Goal: Find contact information: Find contact information

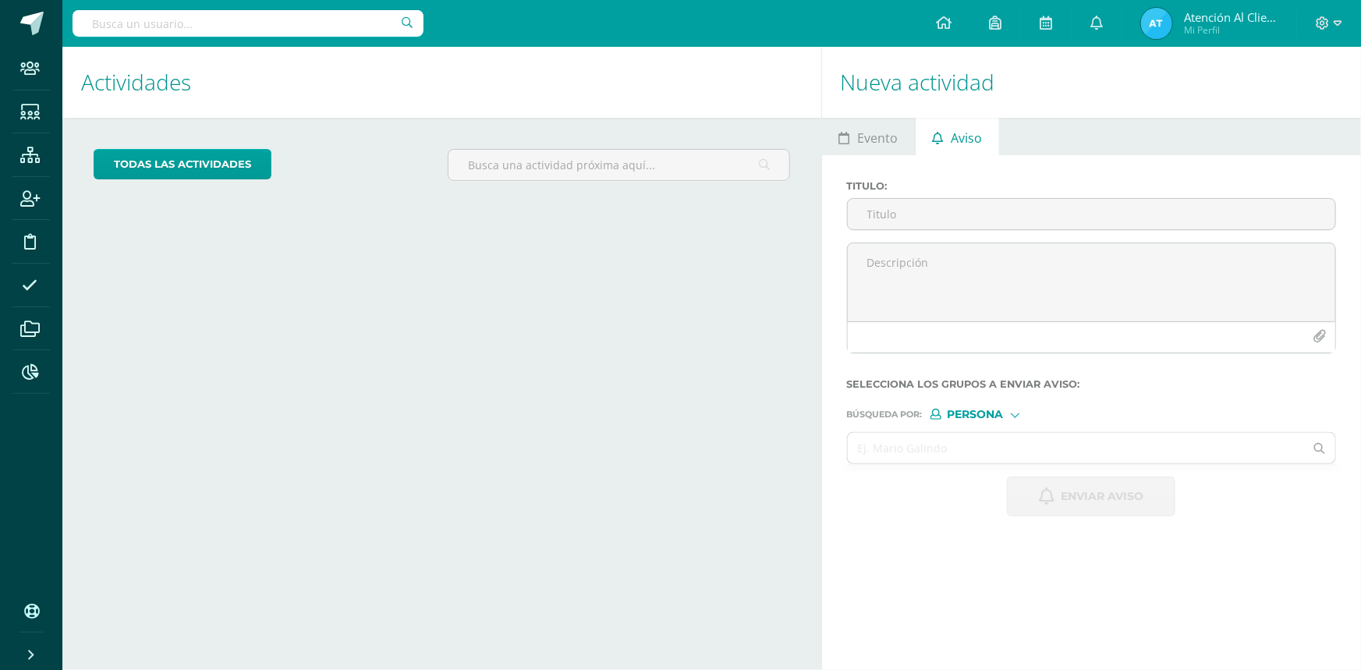
drag, startPoint x: 0, startPoint y: 0, endPoint x: 143, endPoint y: 34, distance: 146.8
click at [142, 32] on input "text" at bounding box center [248, 23] width 351 height 27
type input "fatima gua"
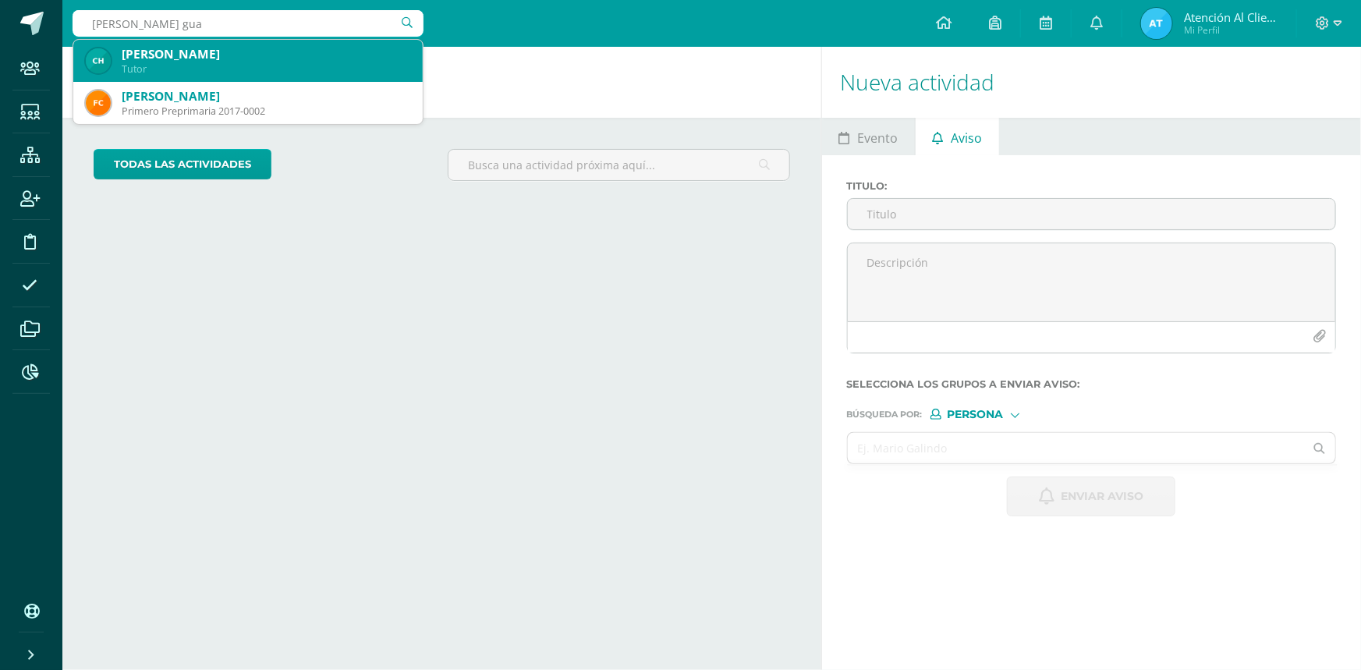
click at [204, 59] on div "Fátima Guadalupe Chávez" at bounding box center [266, 54] width 288 height 16
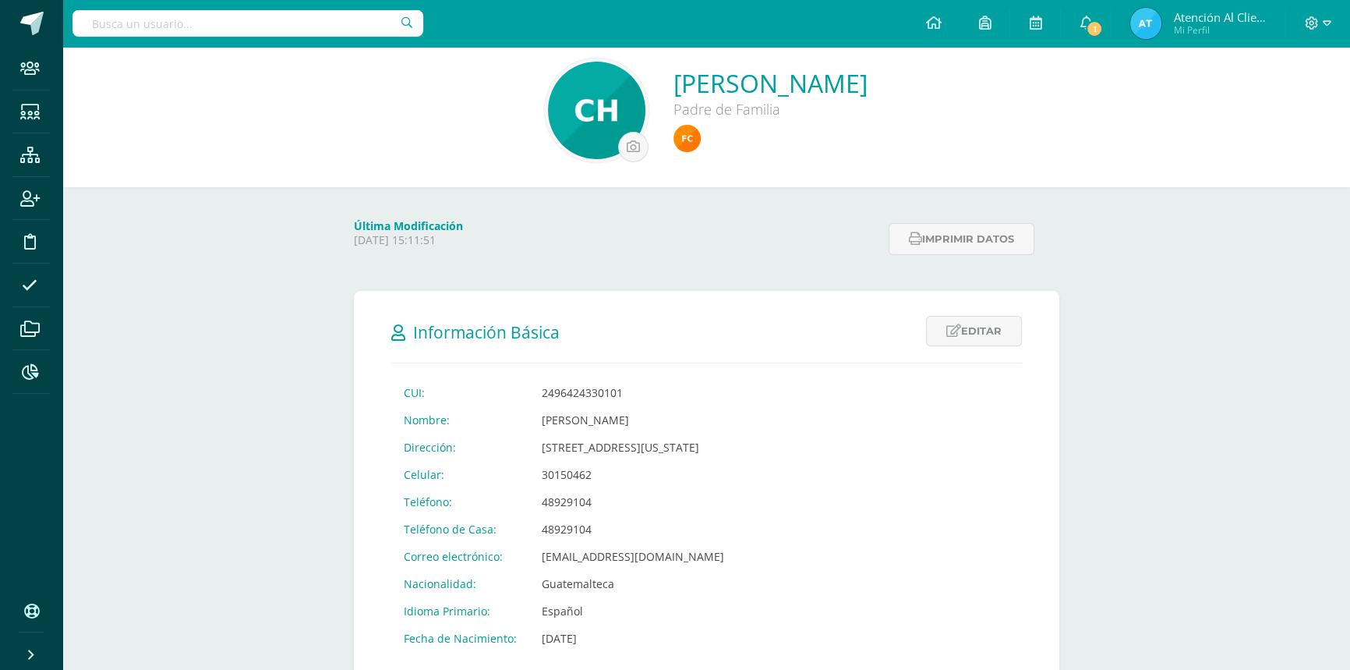
scroll to position [141, 0]
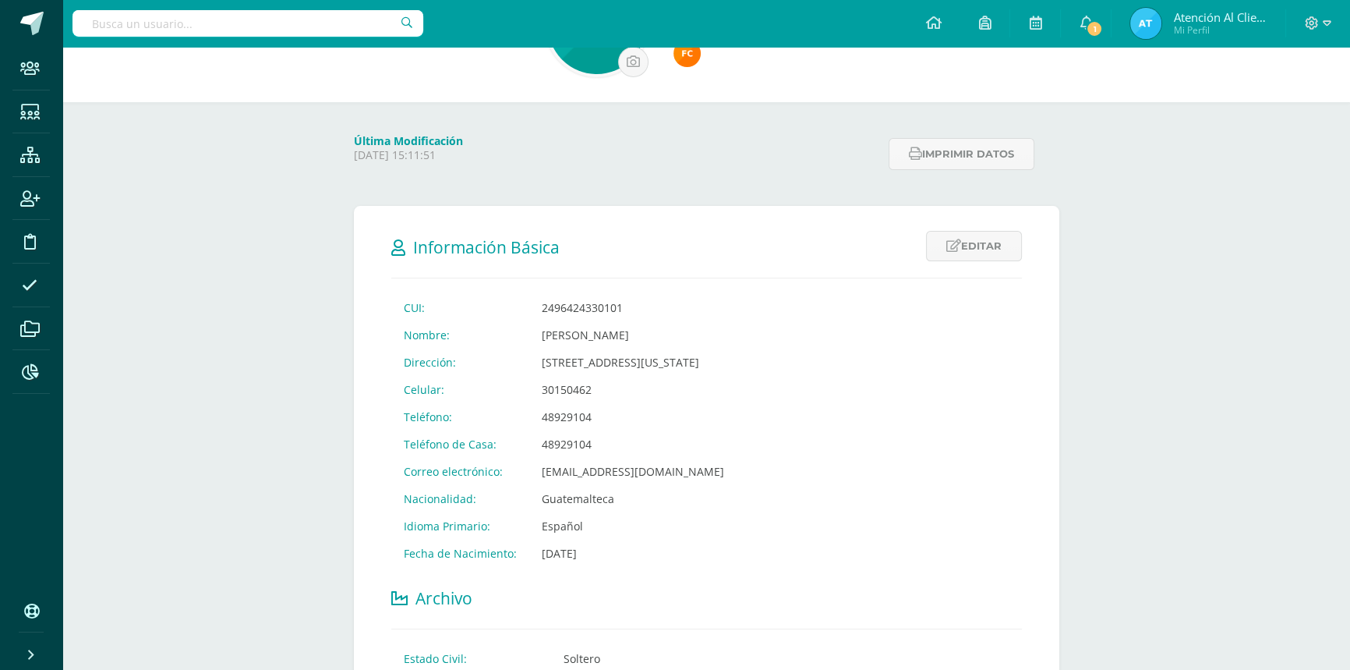
drag, startPoint x: 538, startPoint y: 415, endPoint x: 586, endPoint y: 412, distance: 47.6
click at [586, 412] on td "48929104" at bounding box center [632, 416] width 207 height 27
copy td "48929104"
click at [148, 25] on input "text" at bounding box center [248, 23] width 351 height 27
type input "danna"
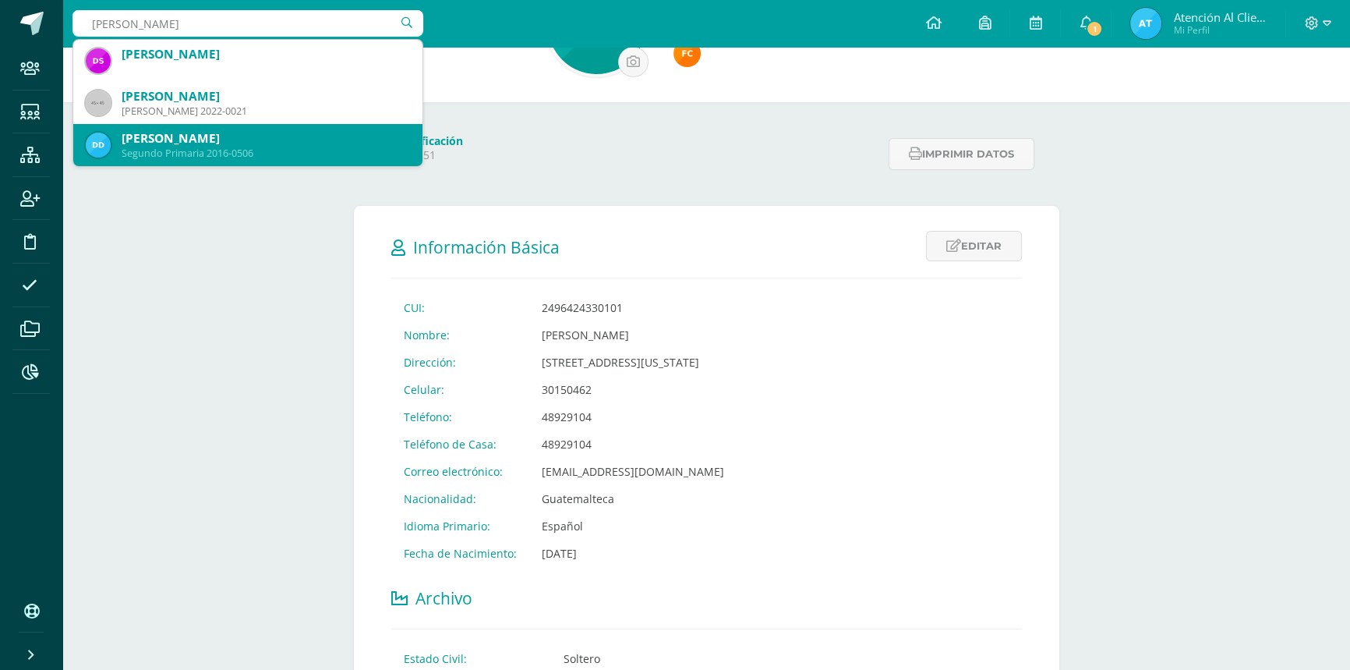
click at [186, 140] on div "Danna Nicolle Donis Gonzalez" at bounding box center [266, 138] width 288 height 16
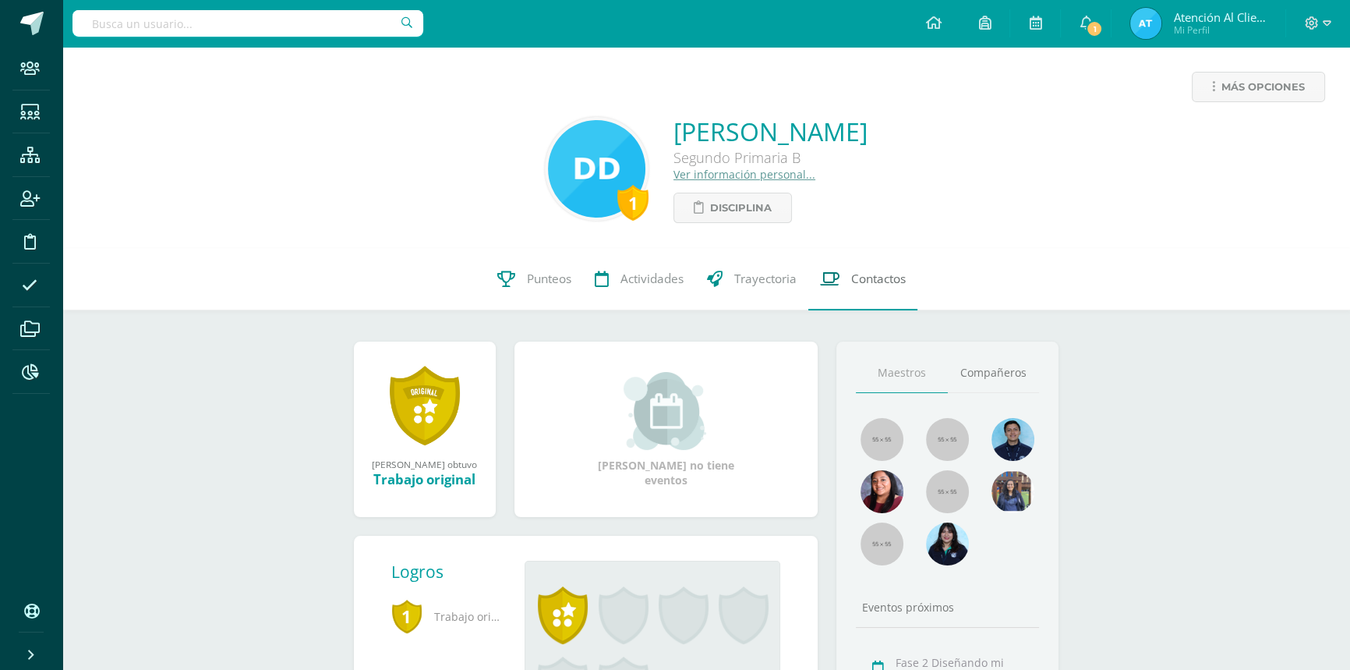
click at [823, 276] on icon at bounding box center [829, 279] width 19 height 16
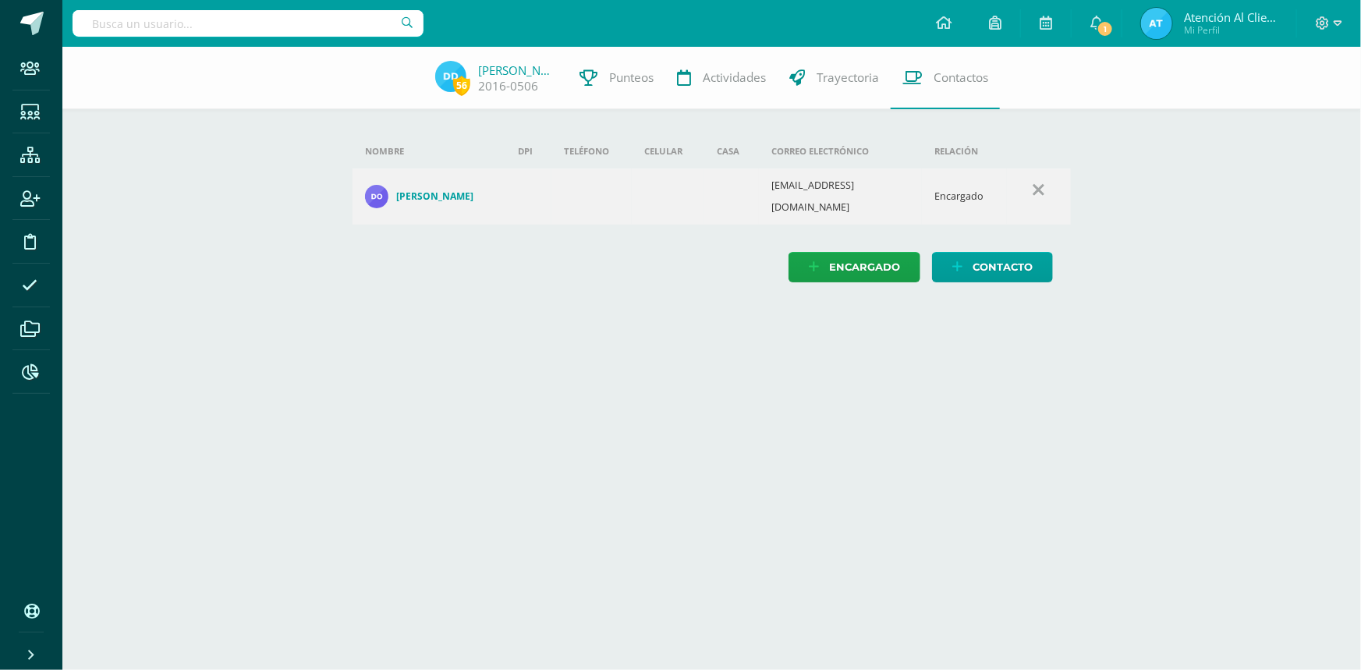
click at [423, 193] on h4 "Donis Gonzalez" at bounding box center [434, 196] width 77 height 12
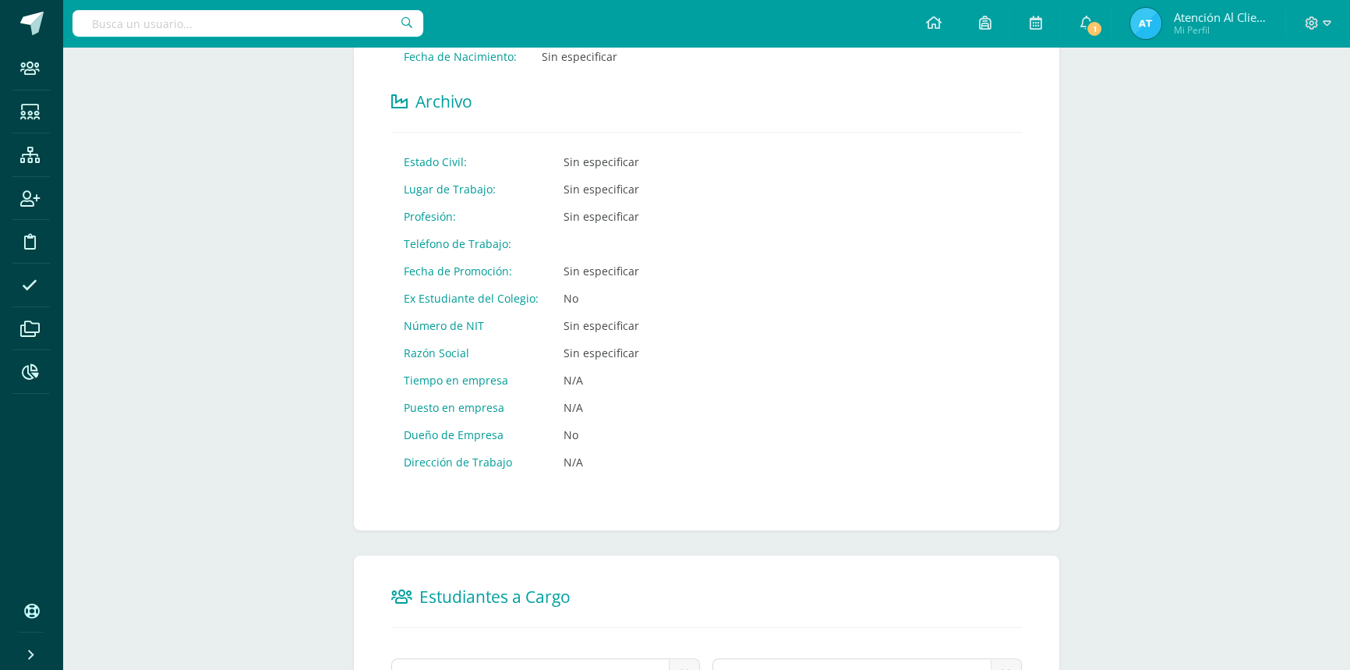
scroll to position [212, 0]
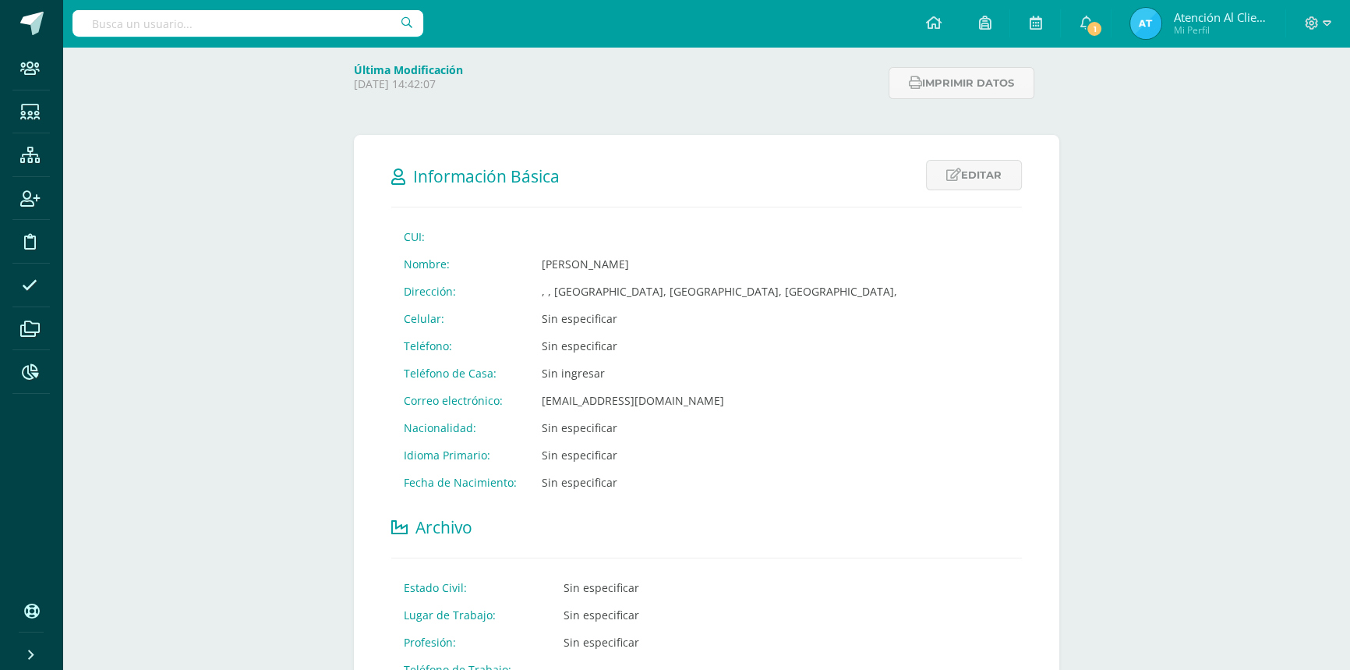
click at [155, 31] on input "text" at bounding box center [248, 23] width 351 height 27
type input "CORDON VALDE"
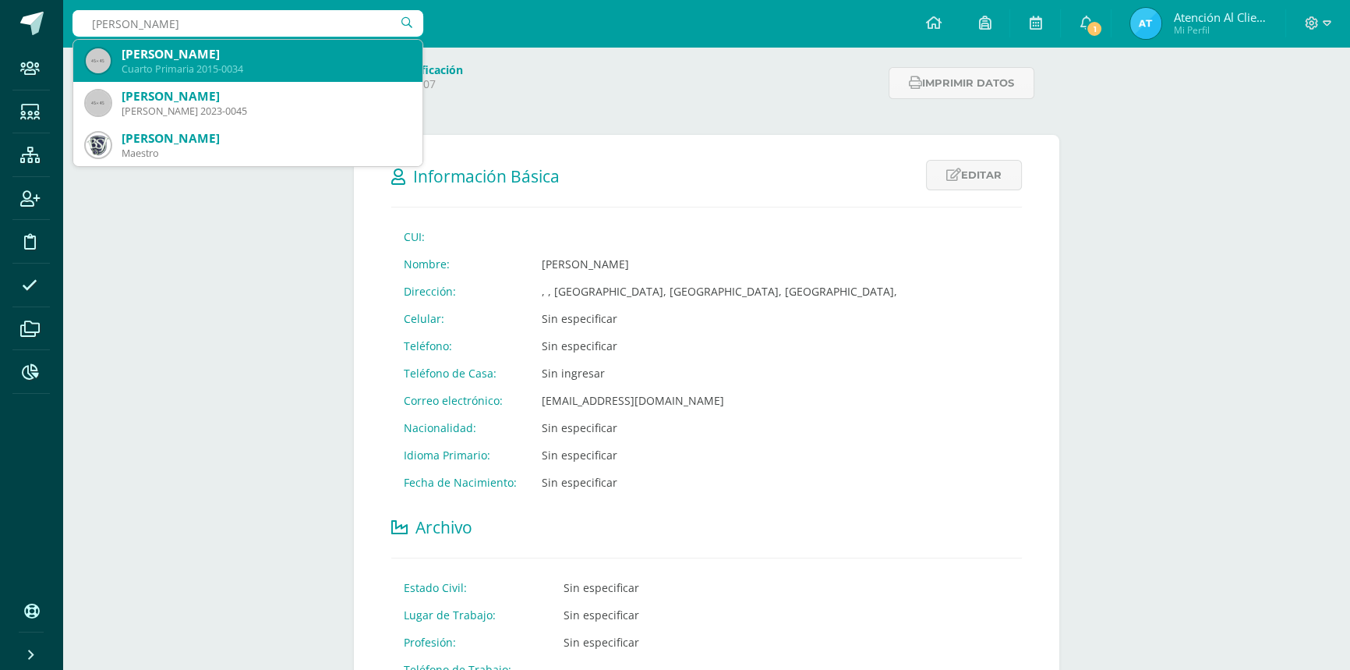
click at [168, 55] on div "Sebastián Cordón Valdez" at bounding box center [266, 54] width 288 height 16
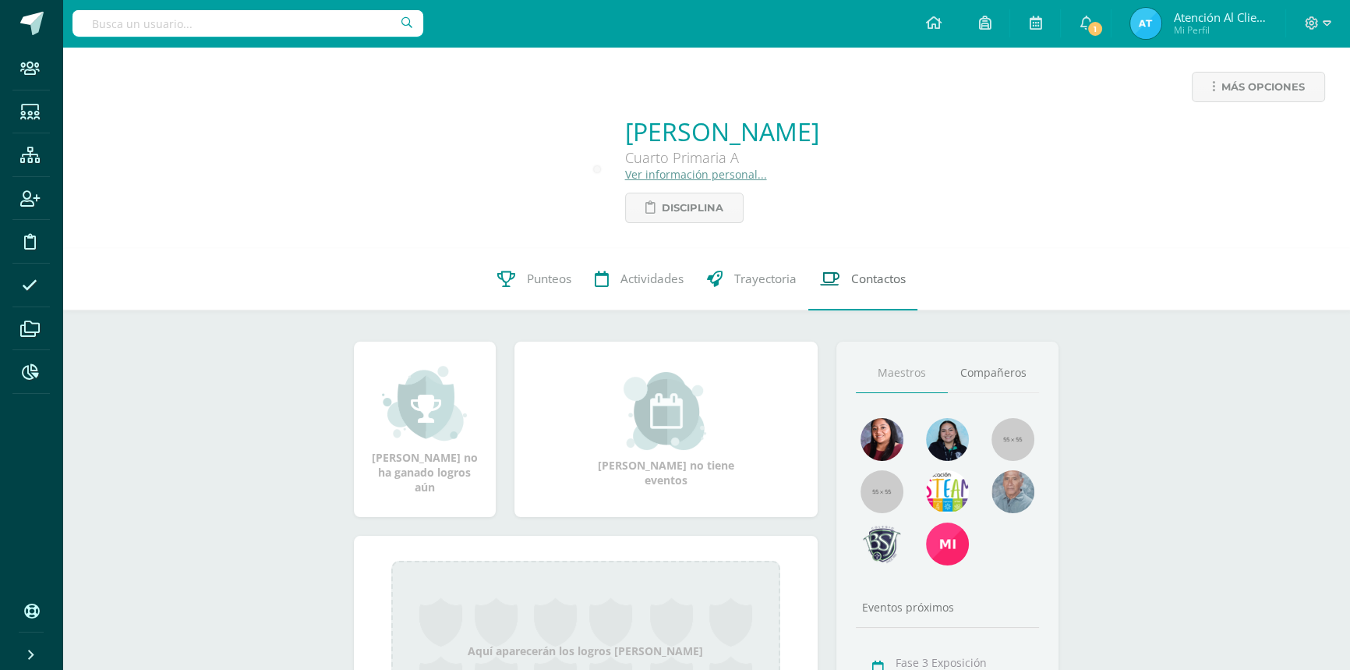
click at [848, 271] on link "Contactos" at bounding box center [863, 279] width 109 height 62
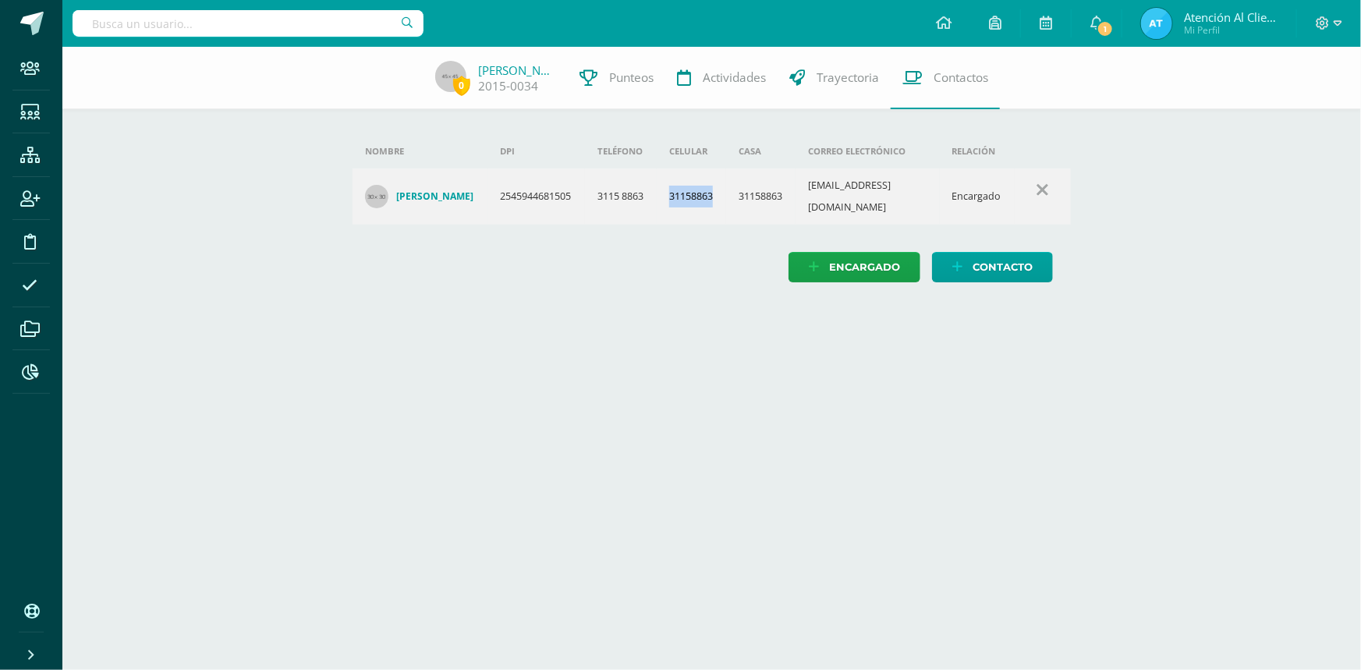
drag, startPoint x: 674, startPoint y: 193, endPoint x: 720, endPoint y: 204, distance: 46.5
click at [720, 204] on td "31158863" at bounding box center [691, 196] width 69 height 56
copy td "31158863"
click at [204, 19] on input "text" at bounding box center [248, 23] width 351 height 27
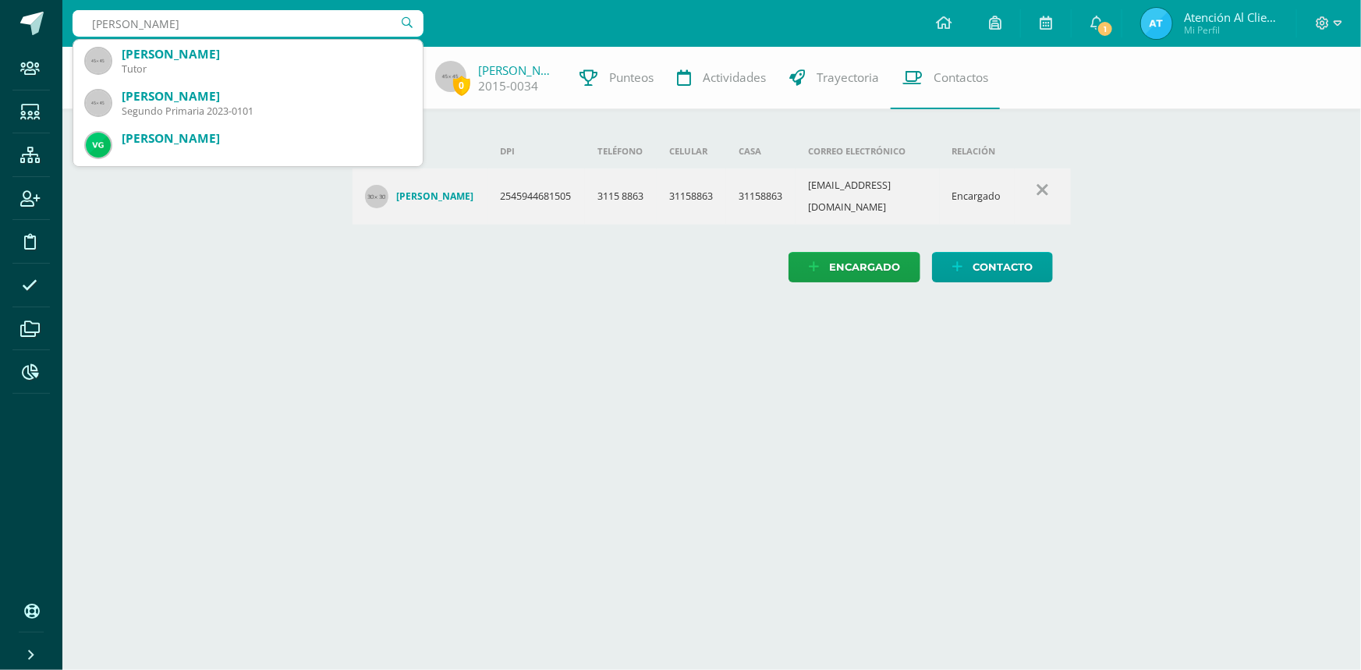
type input "VALERIA AITANA"
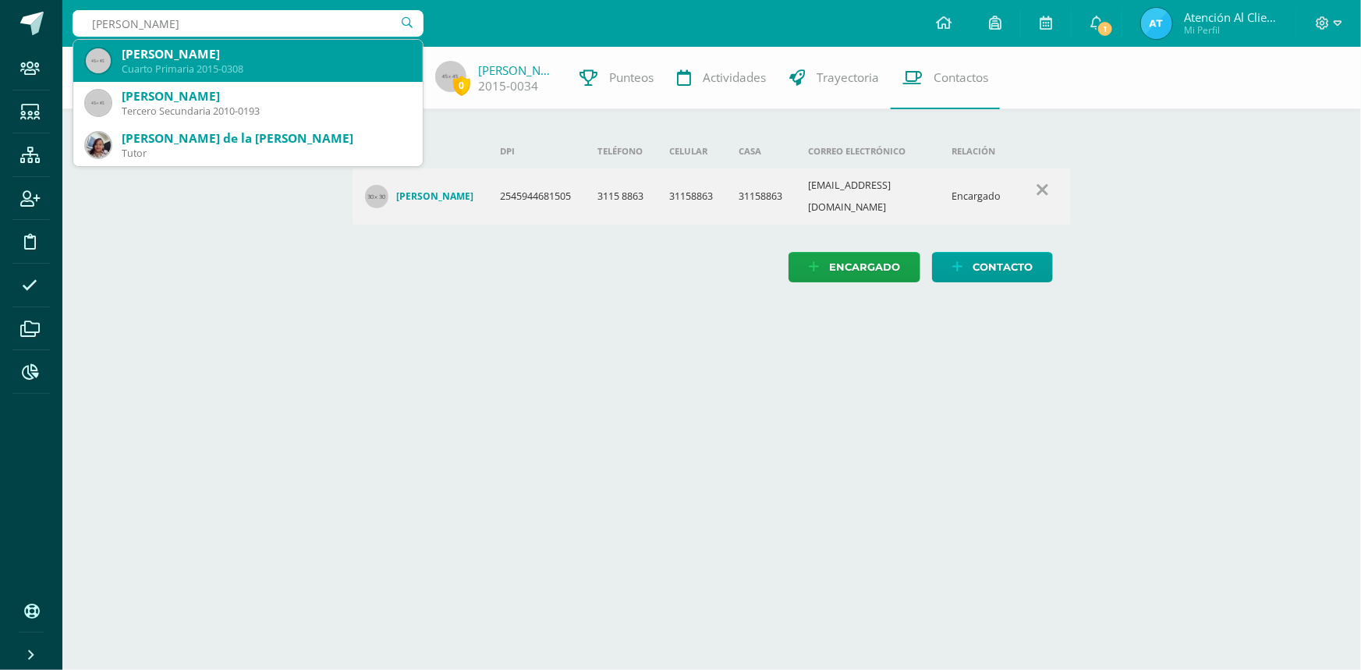
click at [168, 51] on div "Valeria Aitana Rivera Alvarez" at bounding box center [266, 54] width 288 height 16
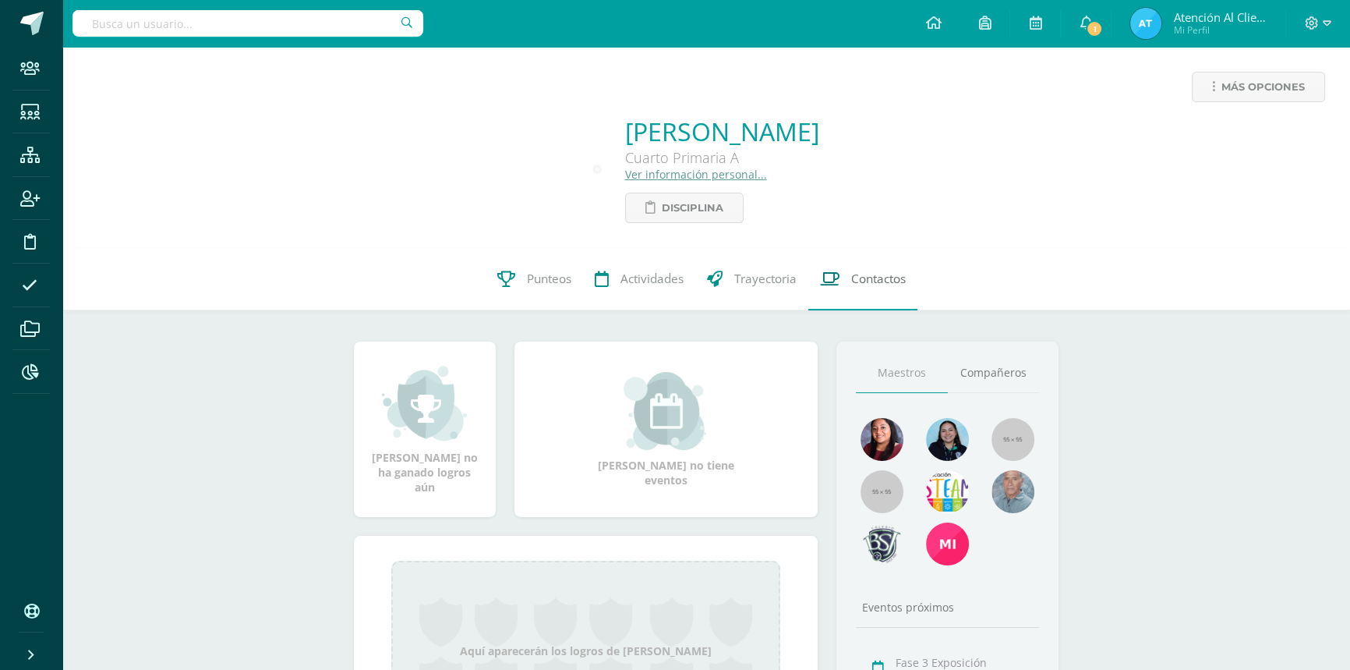
click at [823, 253] on link "Contactos" at bounding box center [863, 279] width 109 height 62
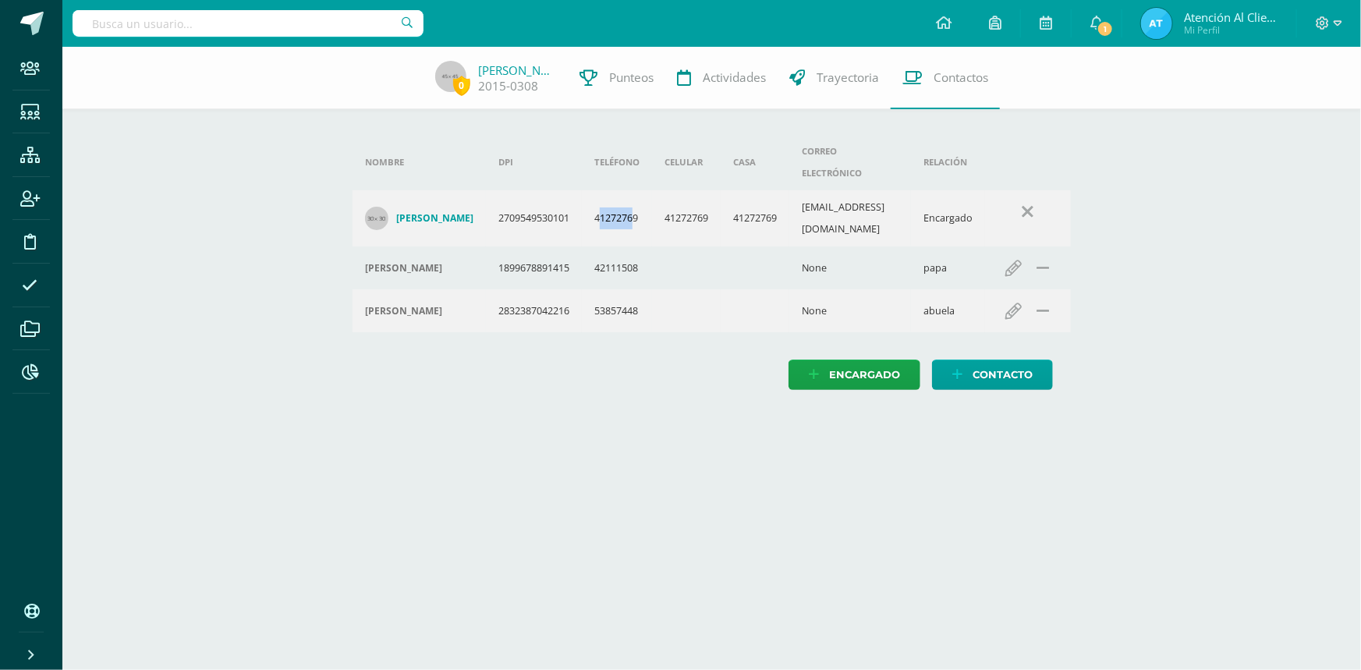
drag, startPoint x: 608, startPoint y: 182, endPoint x: 641, endPoint y: 190, distance: 33.7
click at [641, 190] on td "41272769" at bounding box center [617, 218] width 70 height 56
drag, startPoint x: 606, startPoint y: 188, endPoint x: 650, endPoint y: 195, distance: 45.0
click at [650, 195] on td "41272769" at bounding box center [617, 218] width 70 height 56
copy td "41272769"
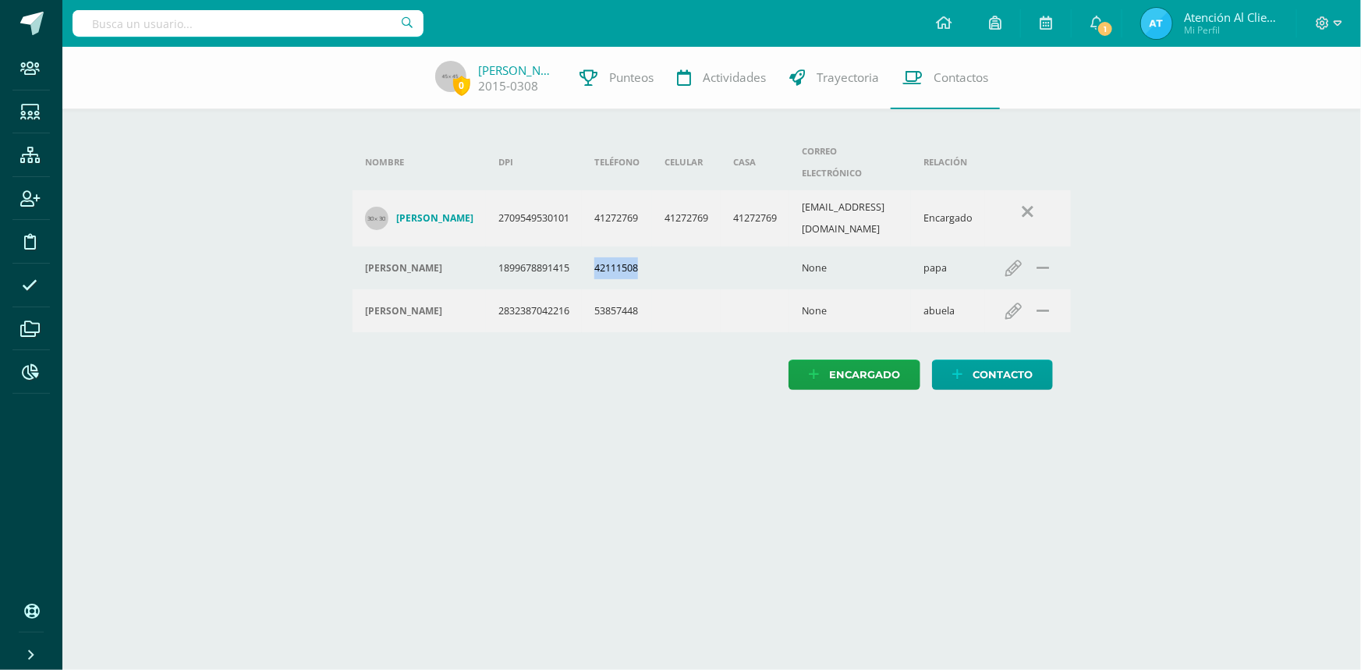
drag, startPoint x: 605, startPoint y: 232, endPoint x: 647, endPoint y: 245, distance: 44.1
click at [647, 246] on td "42111508" at bounding box center [617, 267] width 70 height 43
copy td "42111508"
click at [189, 12] on input "text" at bounding box center [248, 23] width 351 height 27
type input "TORRES VILLA"
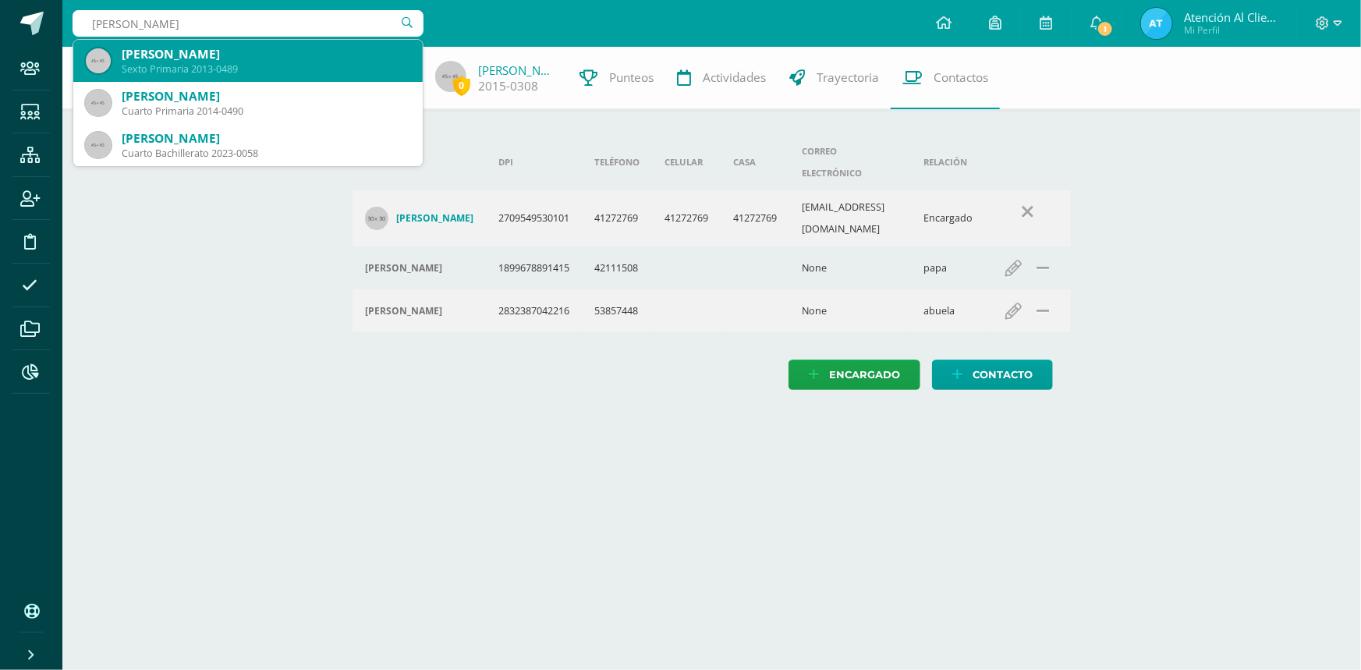
click at [257, 68] on div "Sexto Primaria 2013-0489" at bounding box center [266, 68] width 288 height 13
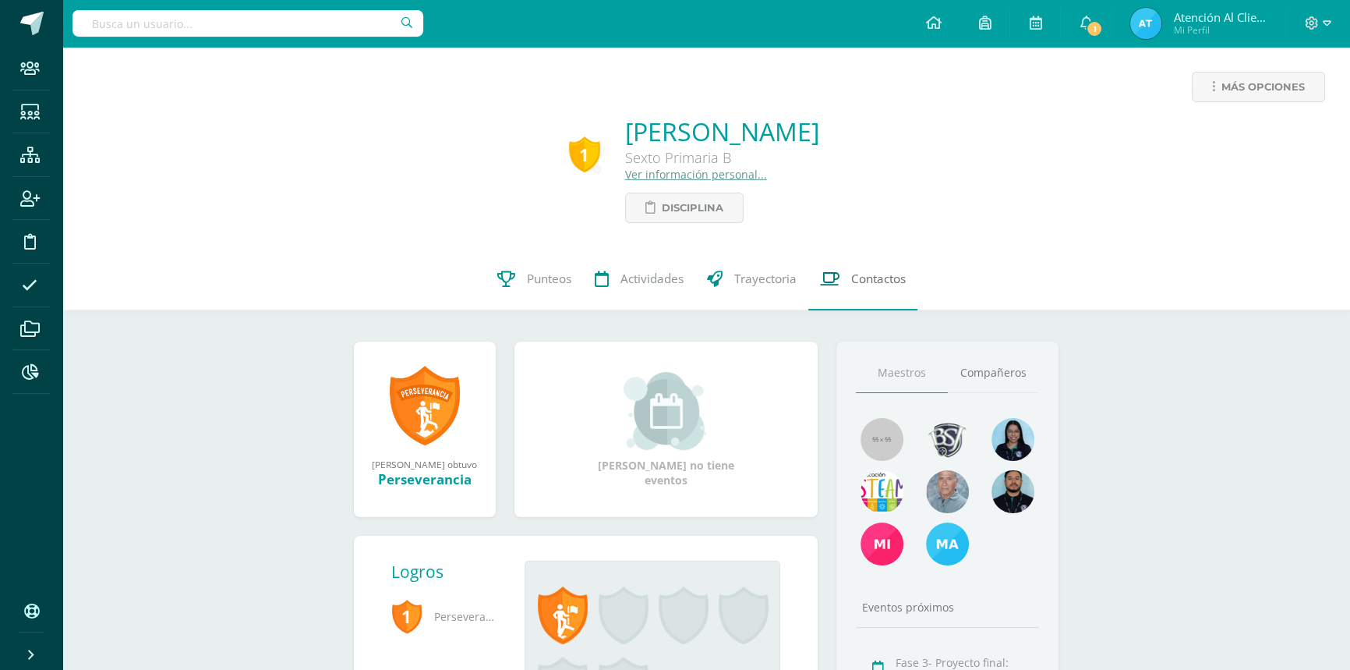
click at [865, 285] on span "Contactos" at bounding box center [878, 279] width 55 height 16
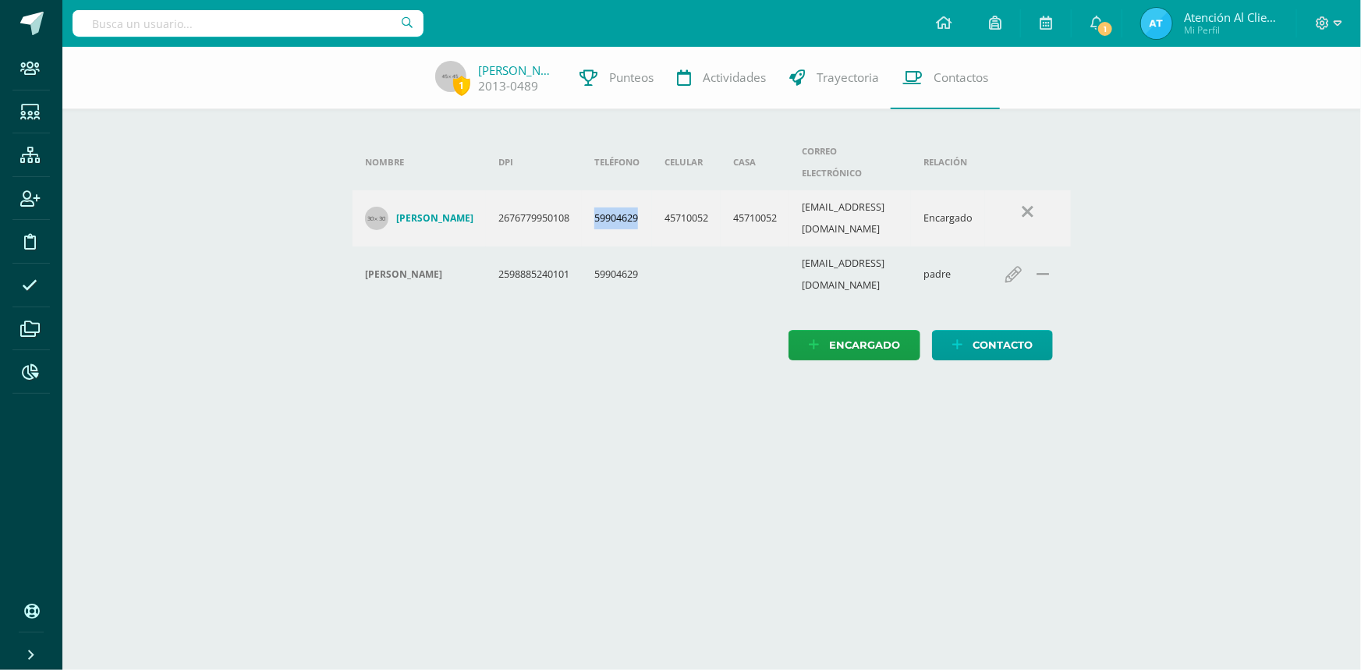
drag, startPoint x: 606, startPoint y: 188, endPoint x: 647, endPoint y: 189, distance: 41.4
click at [647, 190] on td "59904629" at bounding box center [617, 218] width 70 height 56
copy td "59904629"
drag, startPoint x: 678, startPoint y: 189, endPoint x: 719, endPoint y: 194, distance: 41.7
click at [719, 194] on td "45710052" at bounding box center [686, 218] width 69 height 56
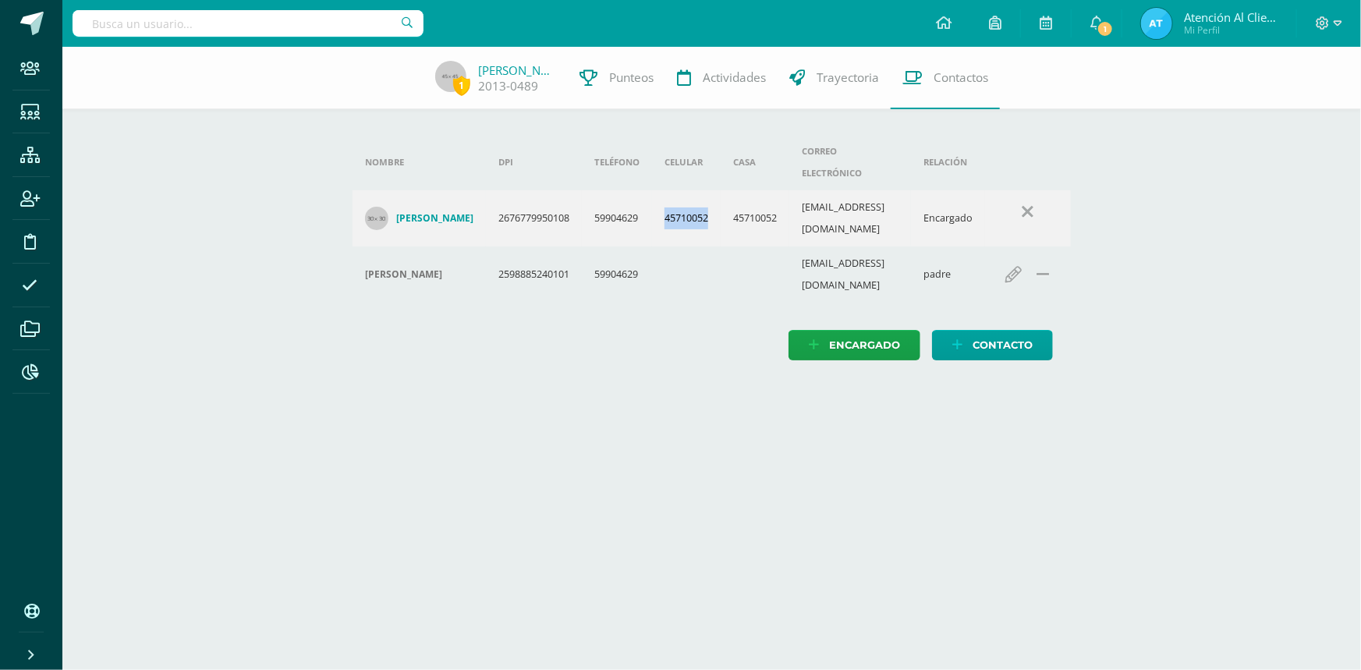
copy td "45710052"
click at [204, 10] on input "text" at bounding box center [248, 23] width 351 height 27
type input "RICARDO ANDRES"
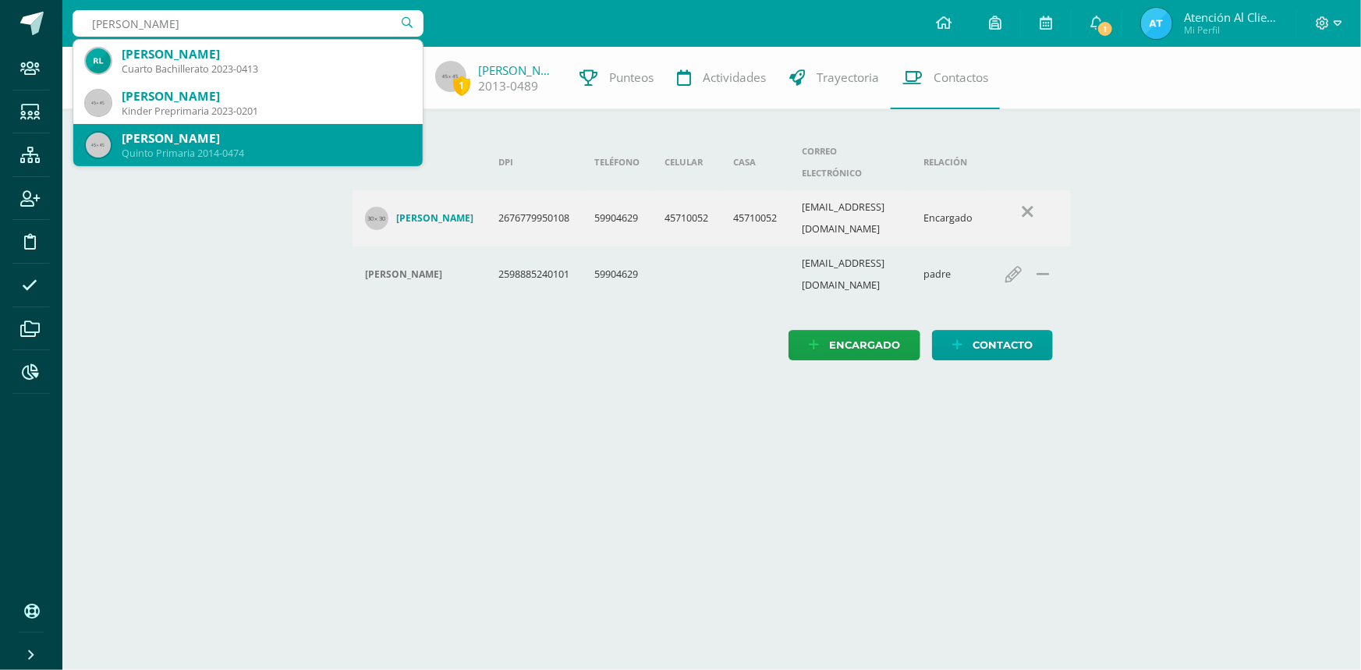
click at [205, 126] on div "Ricardo Andrés Tobías Ortiz Quinto Primaria 2014-0474" at bounding box center [248, 145] width 324 height 42
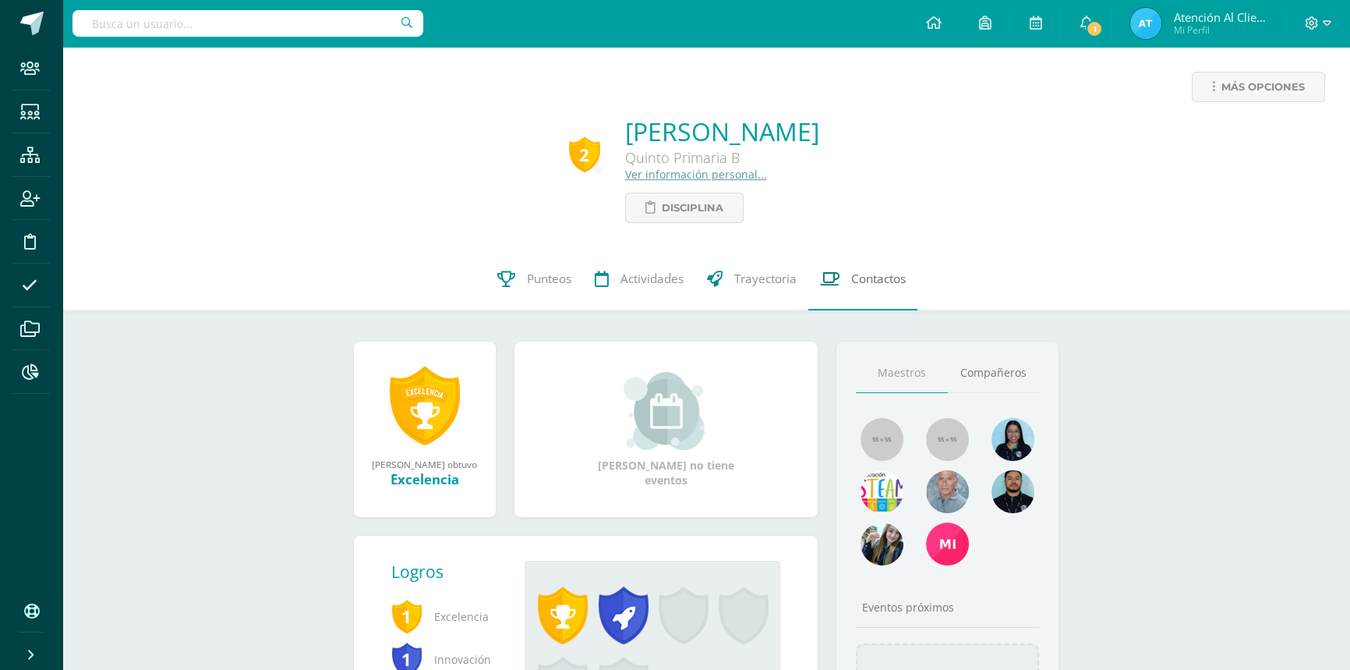
click at [852, 266] on link "Contactos" at bounding box center [863, 279] width 109 height 62
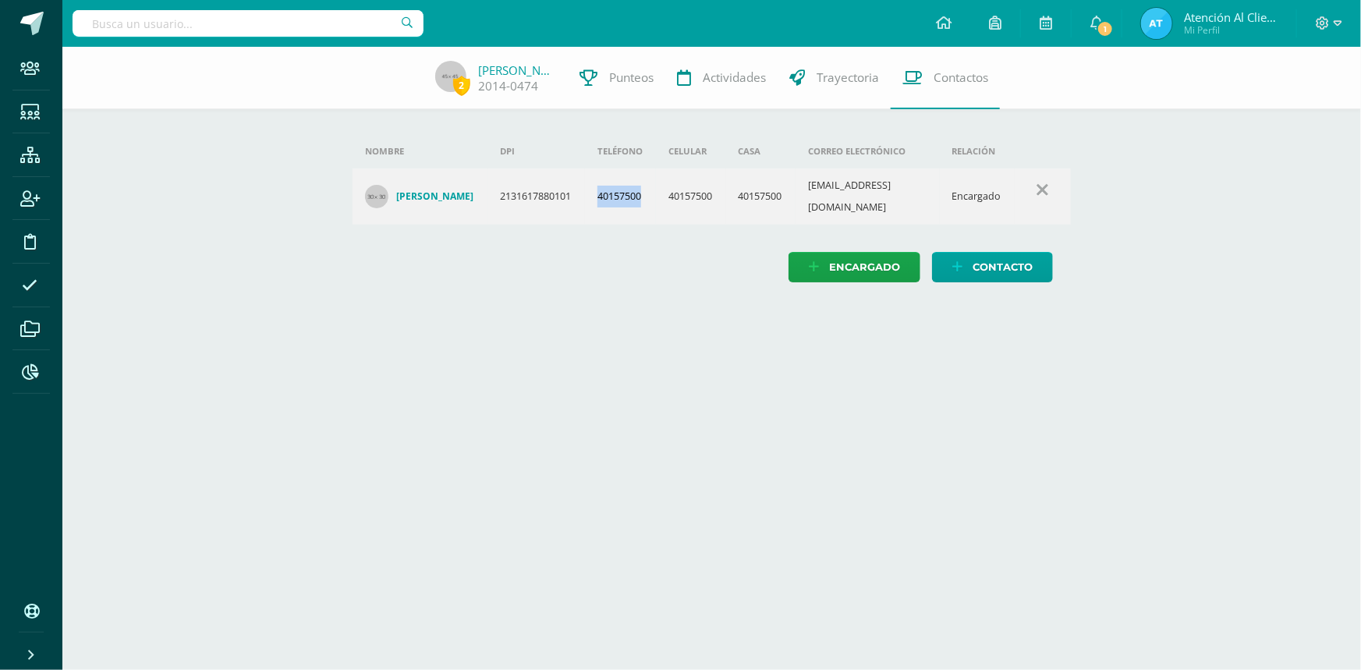
drag, startPoint x: 605, startPoint y: 189, endPoint x: 649, endPoint y: 198, distance: 44.5
click at [649, 198] on td "40157500" at bounding box center [620, 196] width 71 height 56
copy td "40157500"
click at [202, 6] on div at bounding box center [248, 23] width 351 height 47
click at [197, 15] on input "text" at bounding box center [248, 23] width 351 height 27
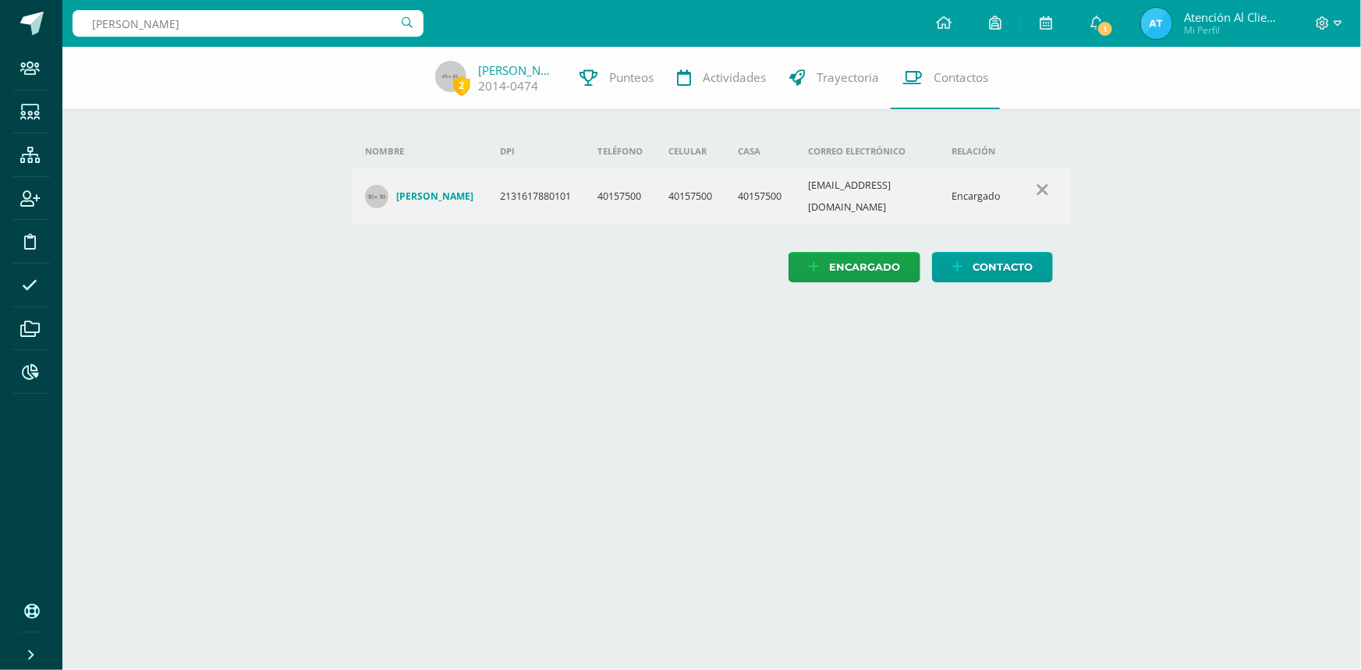
click at [199, 19] on input "MEJIA CATALAN" at bounding box center [248, 23] width 351 height 27
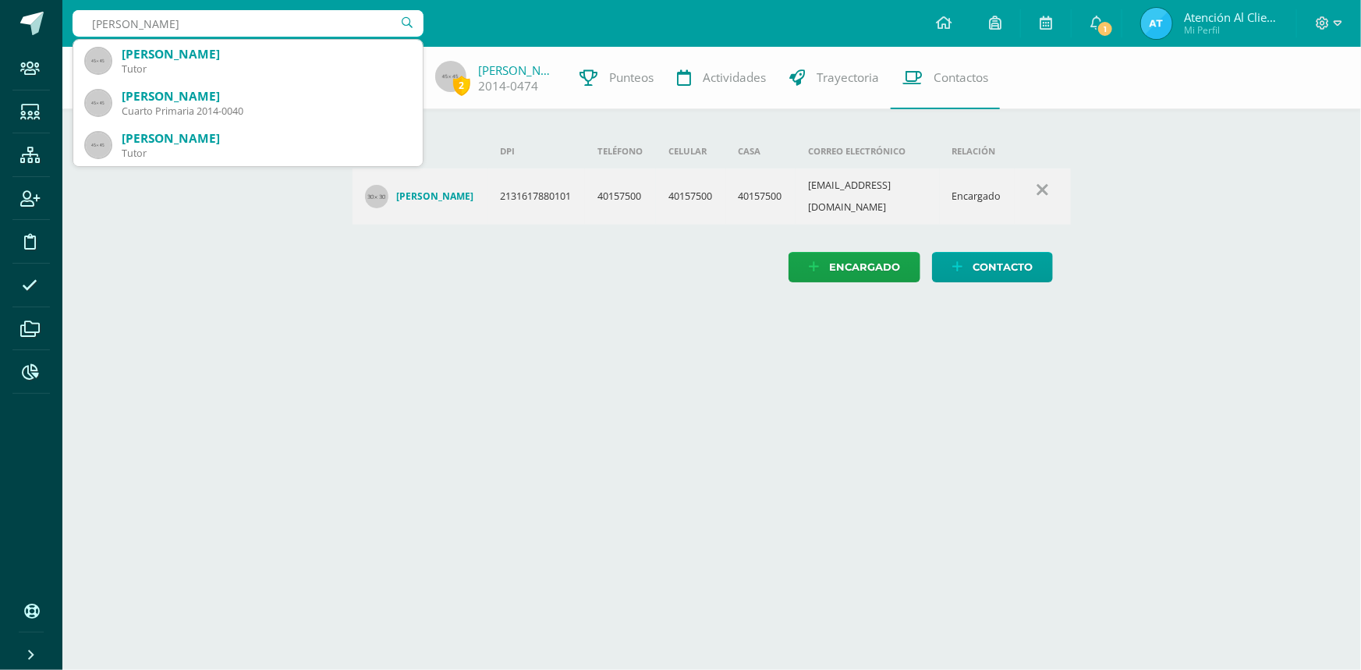
type input "MEJIA CATALAN"
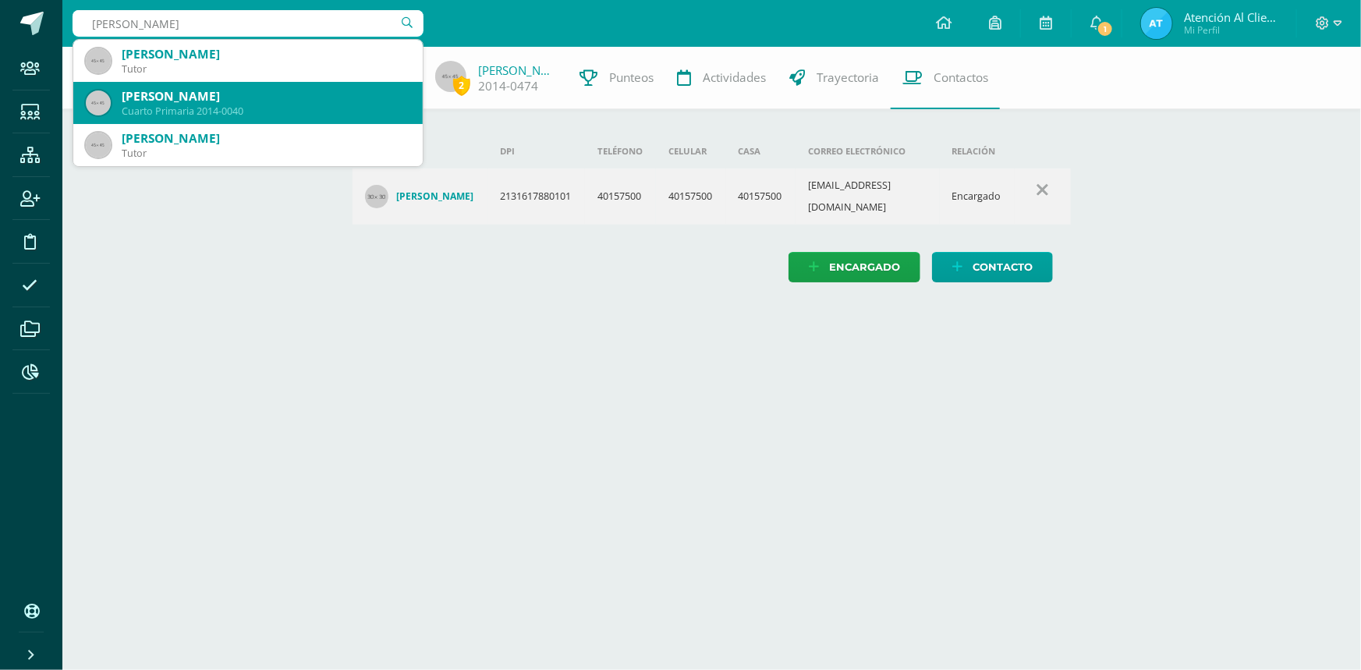
scroll to position [70, 0]
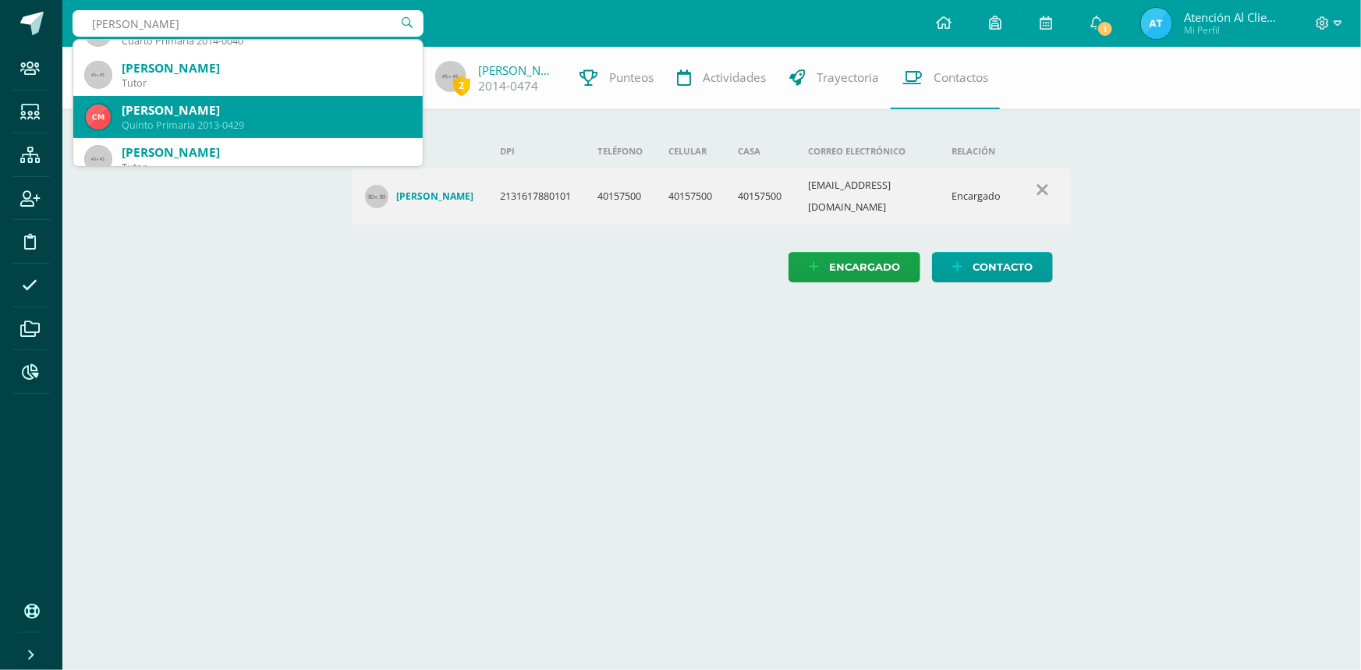
click at [191, 111] on div "Cristofer Sebastian Mejía Catalán" at bounding box center [266, 110] width 288 height 16
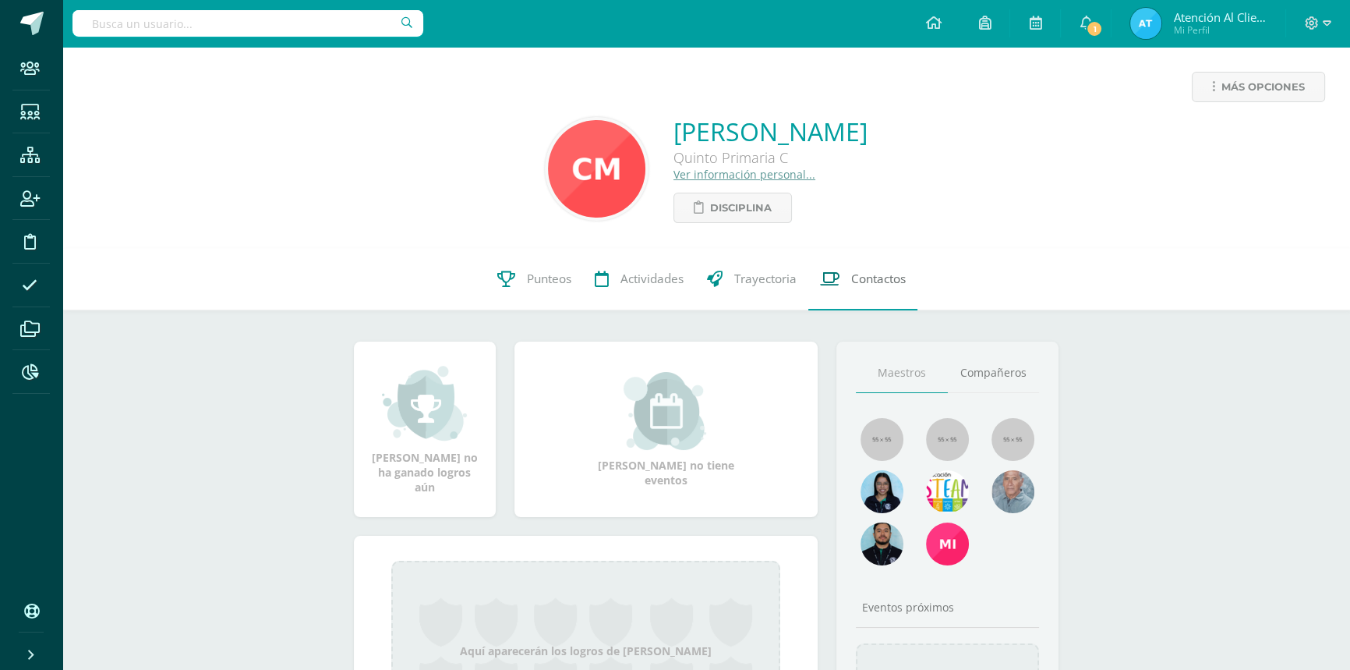
click at [846, 271] on link "Contactos" at bounding box center [863, 279] width 109 height 62
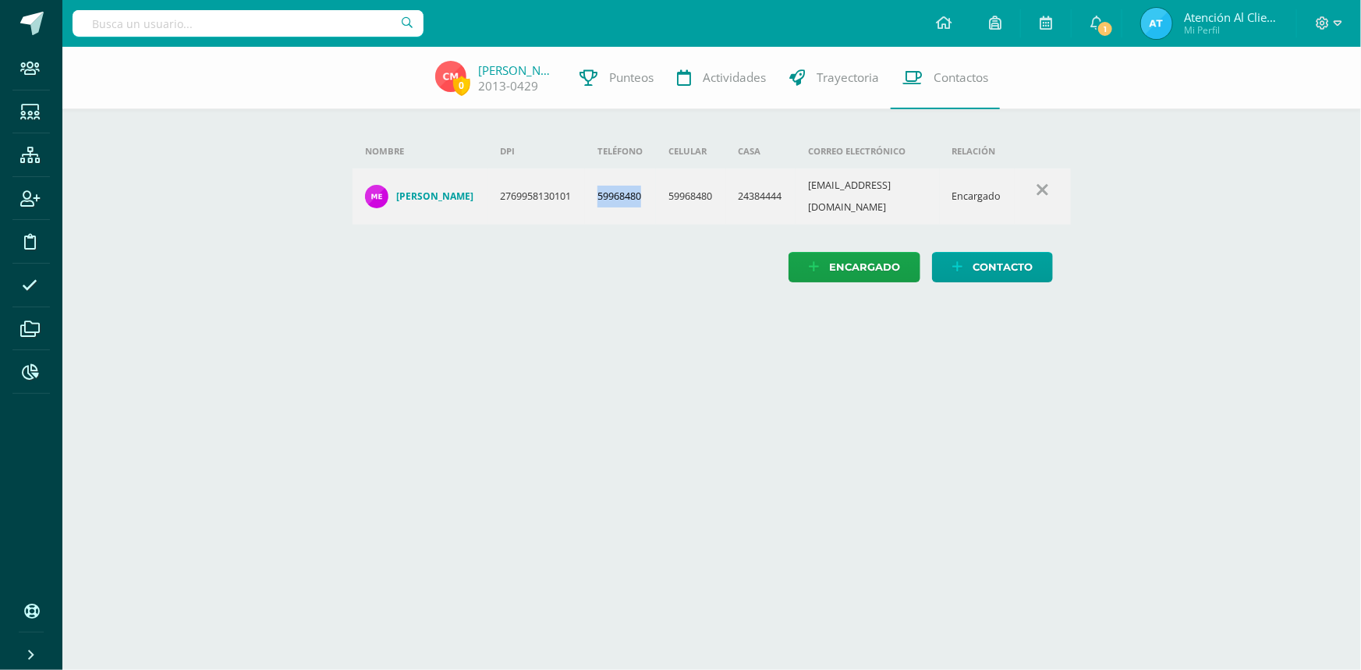
drag, startPoint x: 589, startPoint y: 188, endPoint x: 634, endPoint y: 192, distance: 44.6
click at [634, 192] on td "59968480" at bounding box center [620, 196] width 71 height 56
copy td "59968480"
click at [171, 16] on input "text" at bounding box center [248, 23] width 351 height 27
type input "MORALES CHUV"
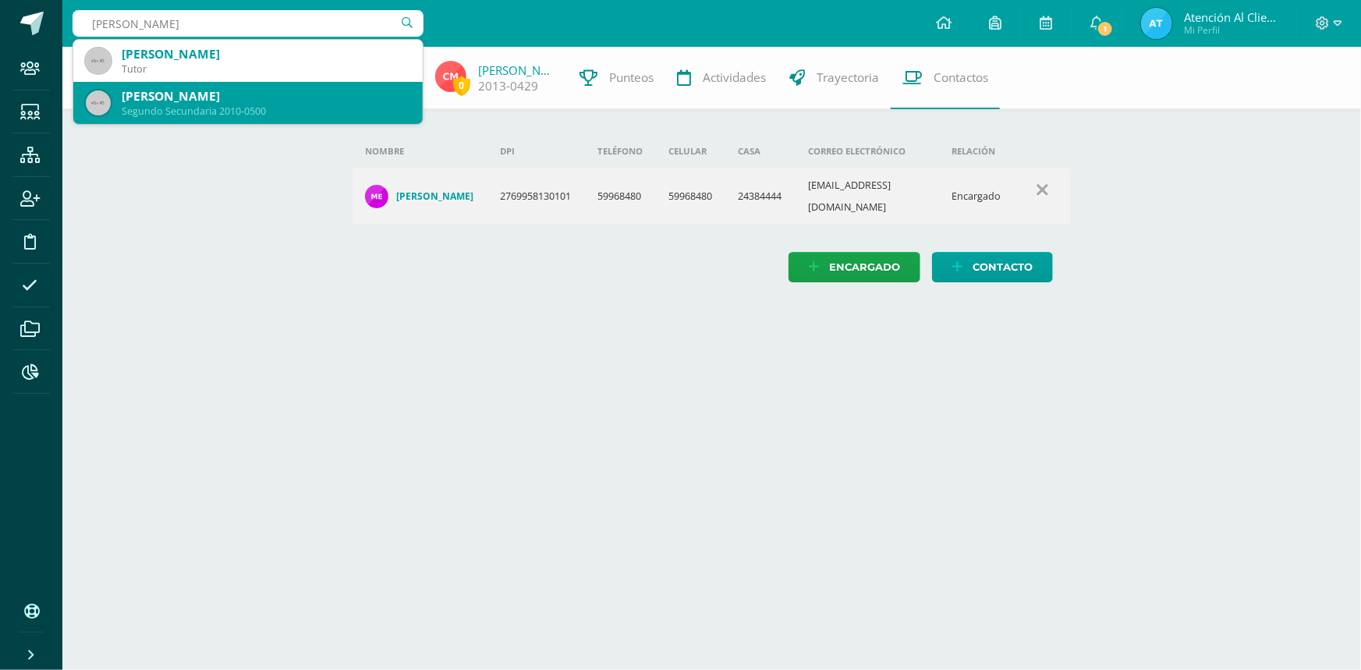
click at [171, 108] on div "Segundo Secundaria 2010-0500" at bounding box center [266, 110] width 288 height 13
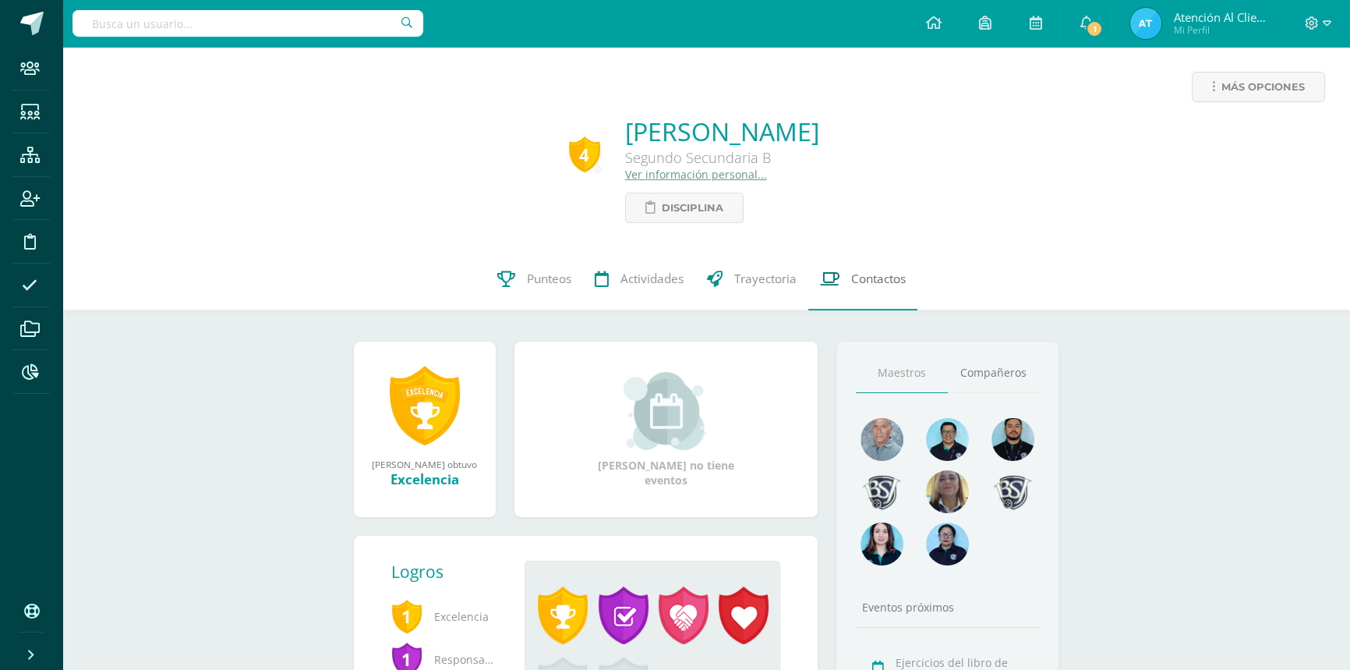
click at [865, 259] on link "Contactos" at bounding box center [863, 279] width 109 height 62
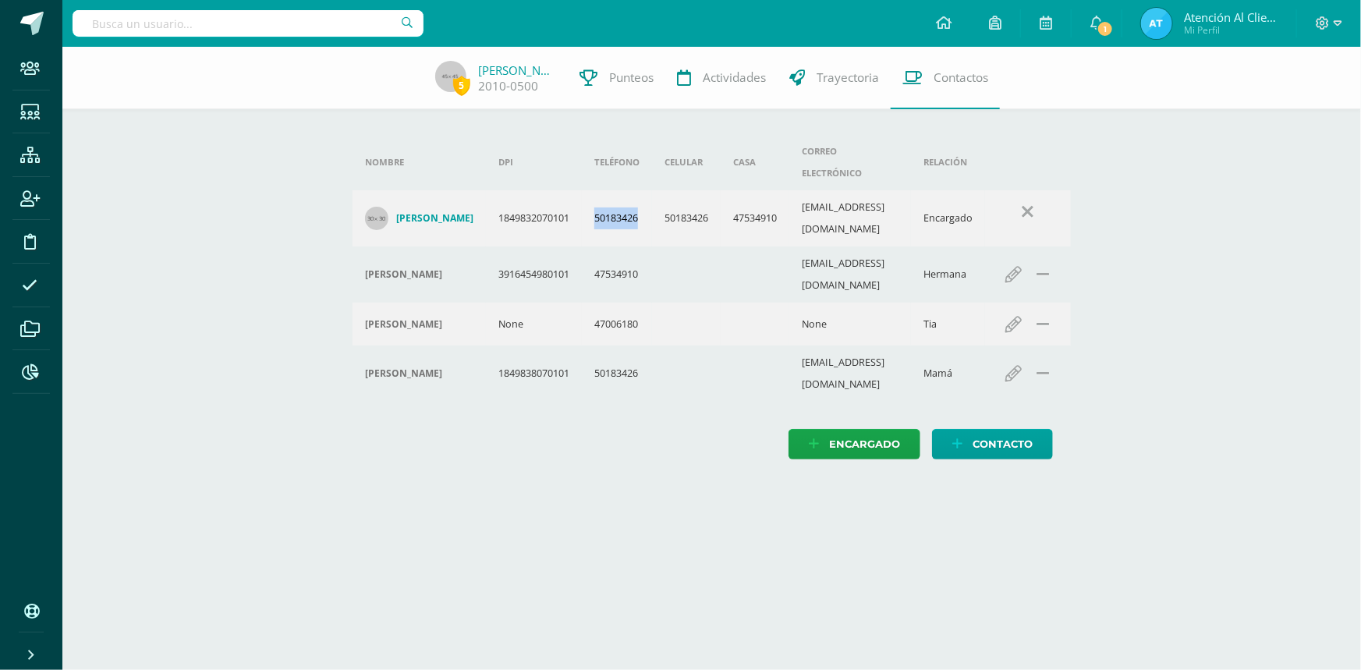
drag, startPoint x: 605, startPoint y: 187, endPoint x: 647, endPoint y: 200, distance: 44.1
click at [647, 200] on td "50183426" at bounding box center [617, 218] width 70 height 56
copy td "50183426"
drag, startPoint x: 746, startPoint y: 189, endPoint x: 788, endPoint y: 198, distance: 43.0
click at [788, 198] on td "47534910" at bounding box center [754, 218] width 69 height 56
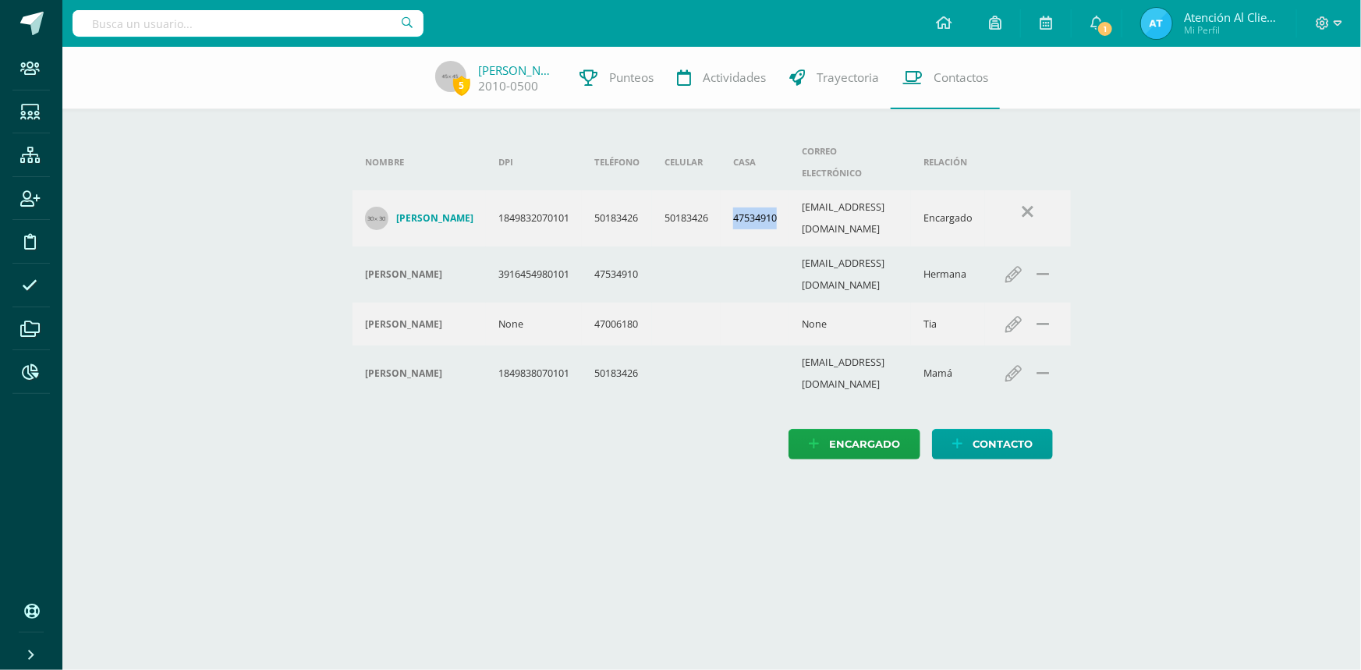
copy td "47534910"
